Goal: Browse casually

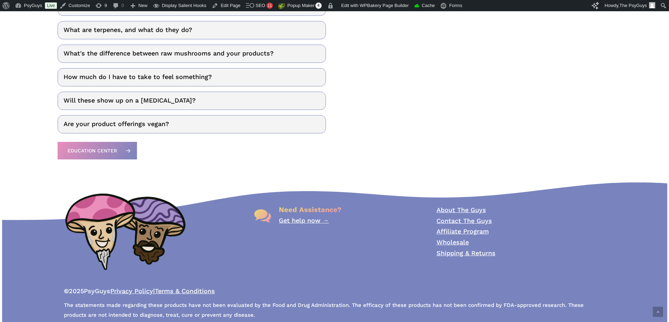
scroll to position [1047, 0]
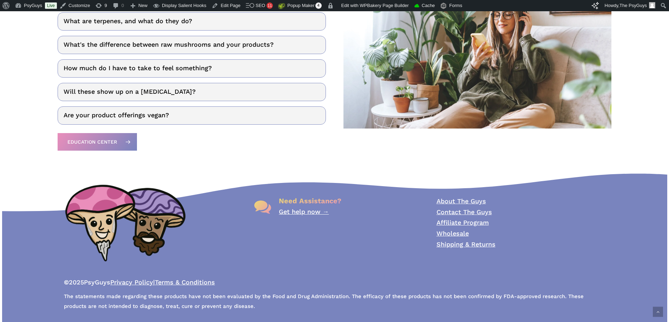
click at [249, 303] on p "The statements made regarding these products have not been evaluated by the Foo…" at bounding box center [334, 301] width 541 height 20
click at [239, 303] on p "The statements made regarding these products have not been evaluated by the Foo…" at bounding box center [334, 301] width 541 height 20
click at [40, 181] on icon at bounding box center [334, 191] width 666 height 41
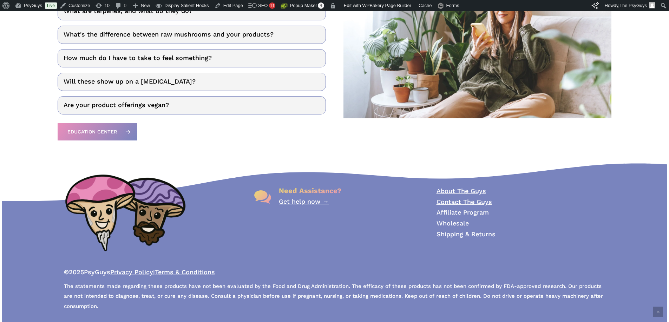
click at [343, 302] on p "The statements made regarding these products have not been evaluated by the Foo…" at bounding box center [334, 296] width 541 height 30
click at [273, 297] on span "The statements made regarding these products have not been evaluated by the Foo…" at bounding box center [333, 297] width 539 height 28
